Goal: Book appointment/travel/reservation

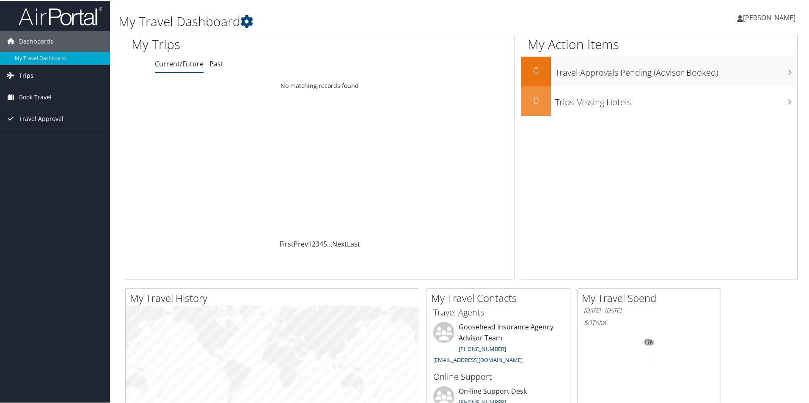
click at [39, 75] on link "Trips" at bounding box center [55, 74] width 110 height 21
click at [44, 135] on span "Book Travel" at bounding box center [35, 134] width 33 height 21
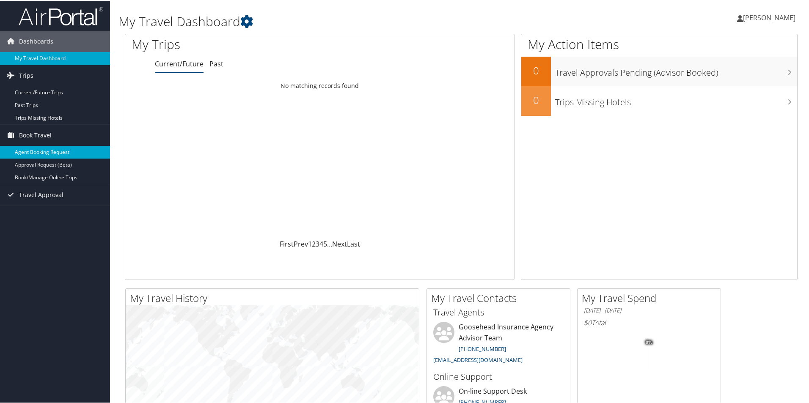
click at [64, 148] on link "Agent Booking Request" at bounding box center [55, 151] width 110 height 13
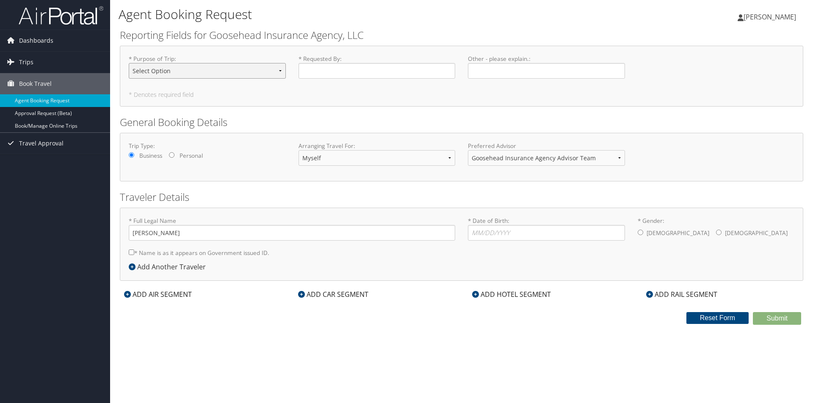
click at [217, 68] on select "Select Option Agency Site Visit - Support Campus Recruiting Visit Carrier Partn…" at bounding box center [207, 71] width 157 height 16
select select "Other"
click at [129, 63] on select "Select Option Agency Site Visit - Support Campus Recruiting Visit Carrier Partn…" at bounding box center [207, 71] width 157 height 16
click at [317, 73] on input "* Requested By : Required" at bounding box center [376, 71] width 157 height 16
drag, startPoint x: 323, startPoint y: 73, endPoint x: 458, endPoint y: 61, distance: 135.6
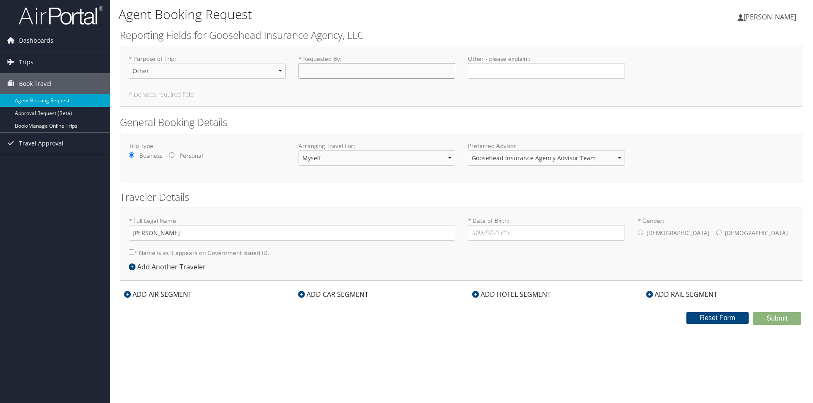
click at [455, 61] on div "* Requested By : Required" at bounding box center [377, 70] width 170 height 31
click at [165, 298] on div "ADD AIR SEGMENT" at bounding box center [158, 295] width 76 height 10
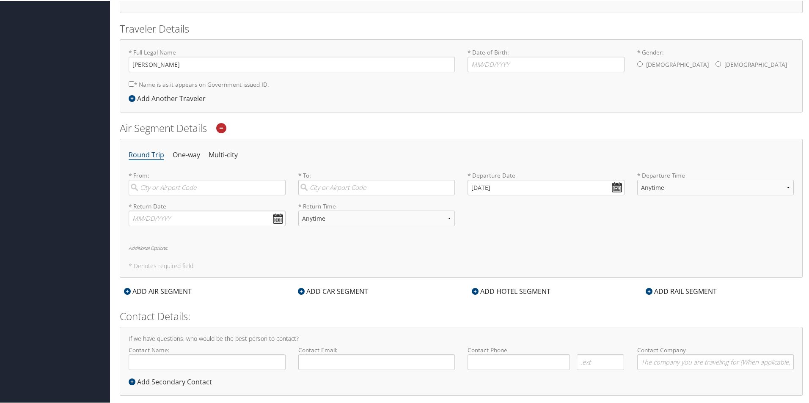
scroll to position [182, 0]
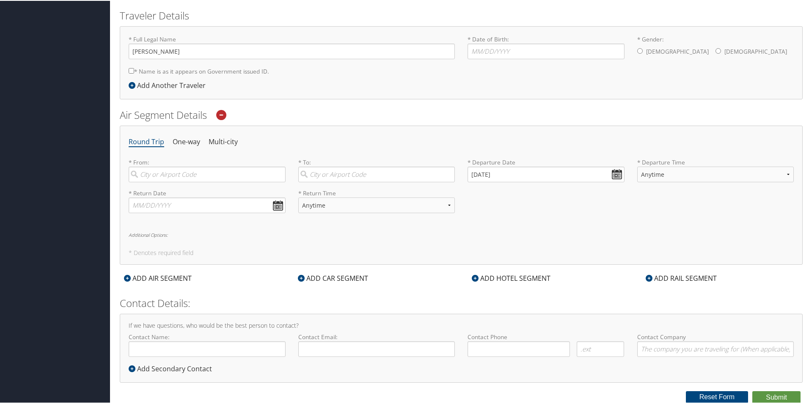
click at [327, 283] on div "ADD CAR SEGMENT" at bounding box center [333, 278] width 79 height 10
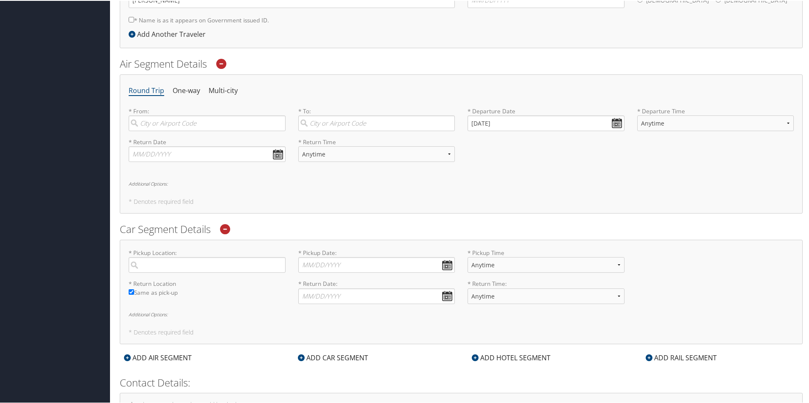
scroll to position [313, 0]
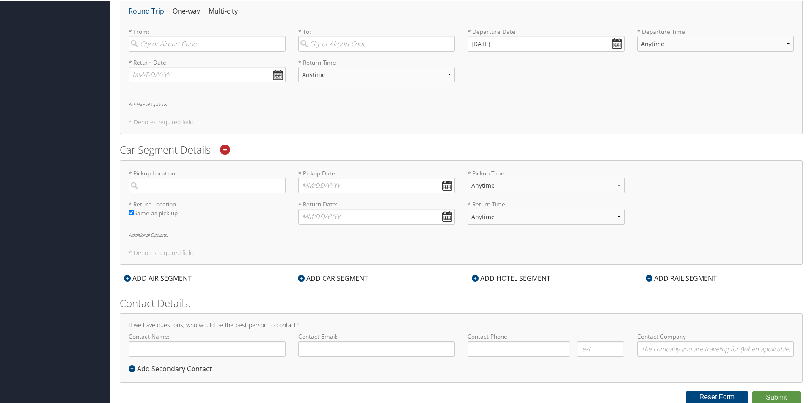
click at [528, 280] on div "ADD HOTEL SEGMENT" at bounding box center [511, 278] width 87 height 10
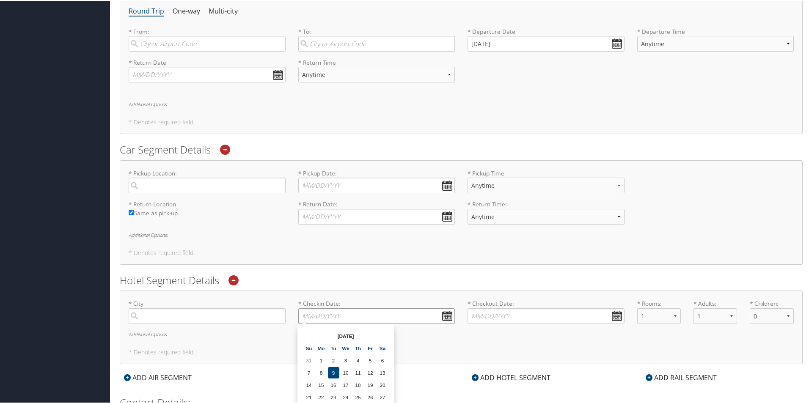
click at [336, 313] on input "* Checkin Date: Dates must be valid" at bounding box center [376, 316] width 157 height 16
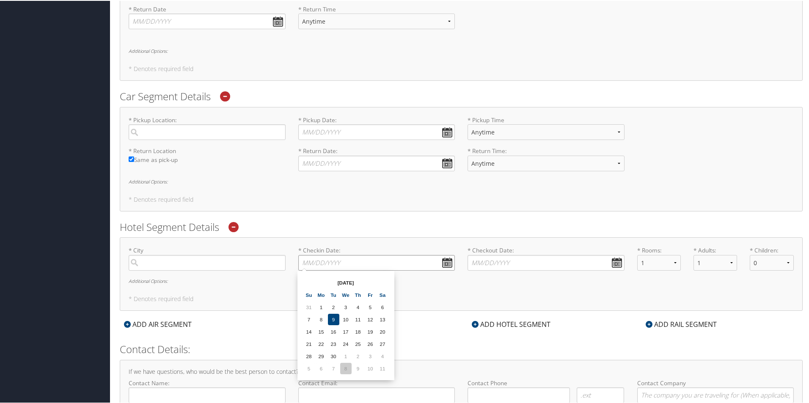
scroll to position [398, 0]
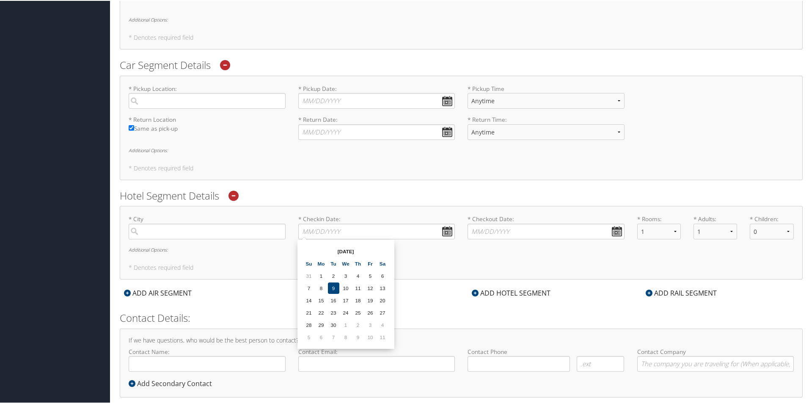
drag, startPoint x: 337, startPoint y: 325, endPoint x: 362, endPoint y: 310, distance: 28.9
click at [337, 325] on td "30" at bounding box center [333, 324] width 11 height 11
type input "[DATE]"
click at [491, 232] on input "* Checkout Date: Dates must be valid" at bounding box center [546, 231] width 157 height 16
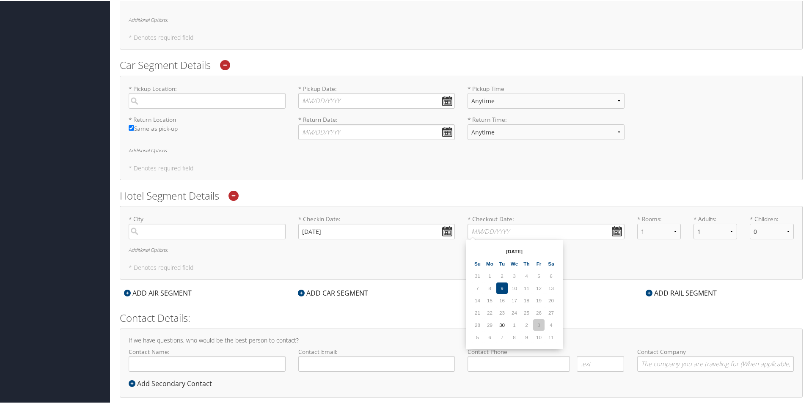
click at [537, 323] on td "3" at bounding box center [538, 324] width 11 height 11
type input "[DATE]"
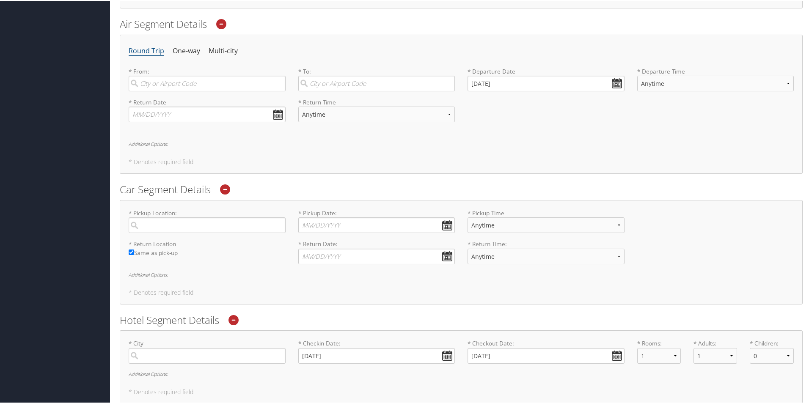
scroll to position [271, 0]
click at [211, 86] on input "search" at bounding box center [207, 85] width 157 height 16
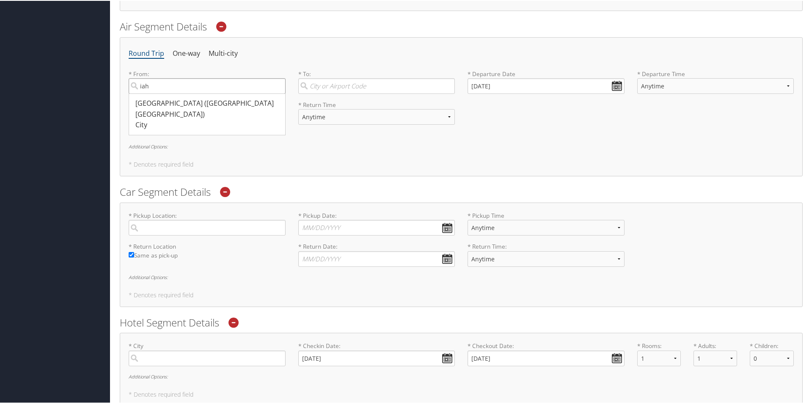
type input "iah"
click at [379, 83] on input "search" at bounding box center [376, 85] width 157 height 16
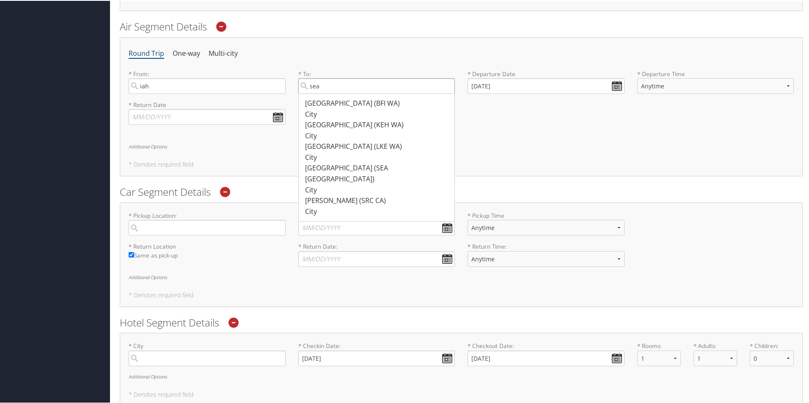
type input "sea"
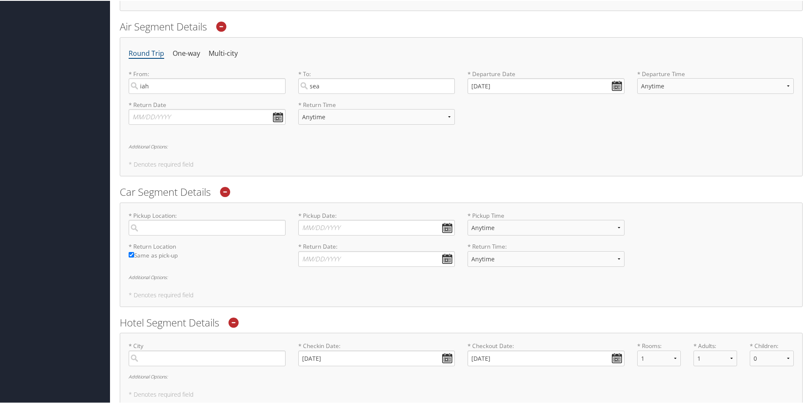
click at [493, 135] on div "Round Trip One-way Multi-city * From: [GEOGRAPHIC_DATA] [GEOGRAPHIC_DATA] ([GEO…" at bounding box center [461, 105] width 683 height 139
click at [661, 88] on select "Anytime Early Morning (5AM-7AM) Morning (7AM-12PM) Afternoon (12PM-5PM) Evening…" at bounding box center [716, 85] width 157 height 16
click at [505, 141] on div "Round Trip One-way Multi-city * From: [GEOGRAPHIC_DATA] [GEOGRAPHIC_DATA] ([GEO…" at bounding box center [461, 105] width 683 height 139
